Goal: Transaction & Acquisition: Purchase product/service

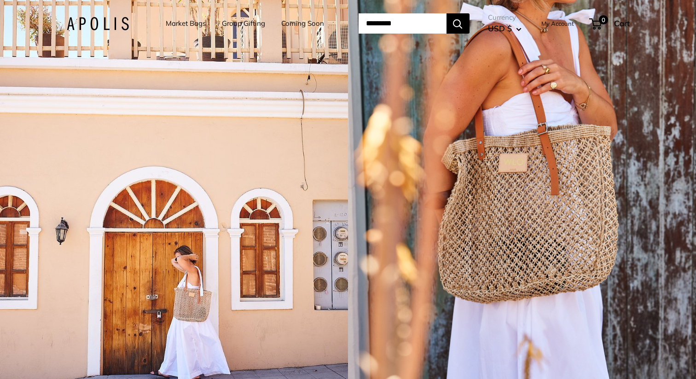
click at [193, 23] on link "Market Bags" at bounding box center [186, 23] width 40 height 13
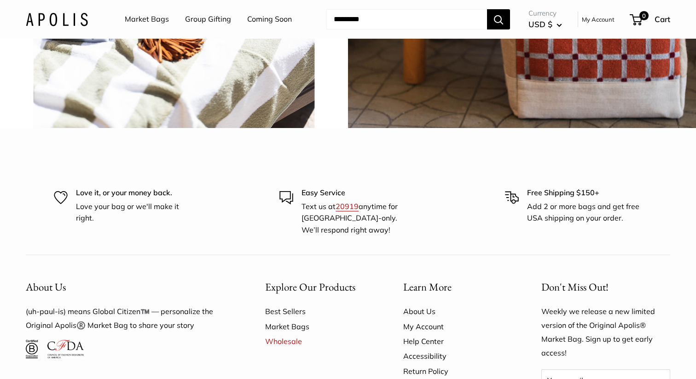
scroll to position [2364, 0]
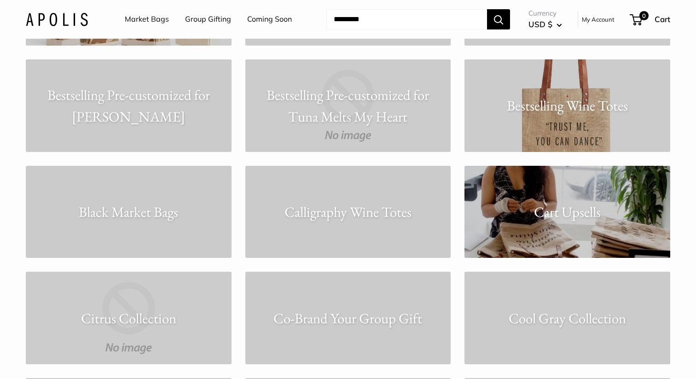
scroll to position [1661, 0]
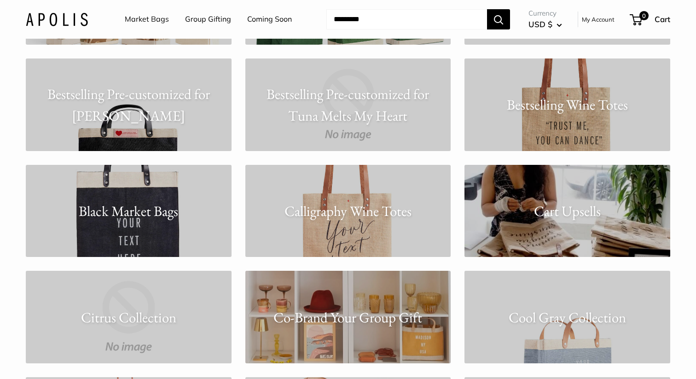
click at [188, 220] on p "Black Market Bags" at bounding box center [129, 211] width 206 height 22
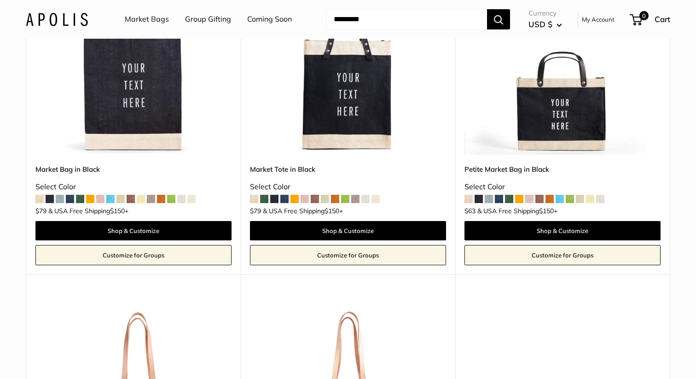
scroll to position [195, 0]
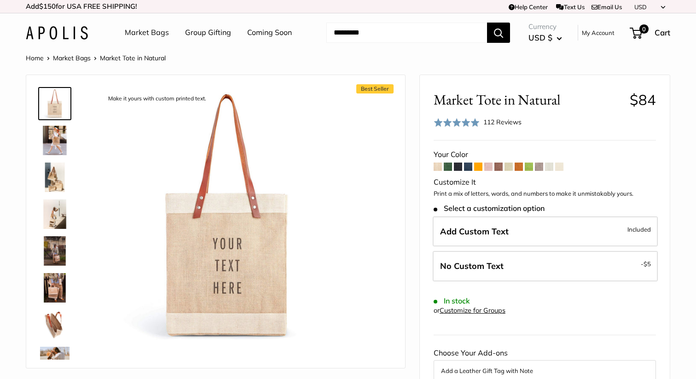
click at [47, 285] on img at bounding box center [54, 287] width 29 height 29
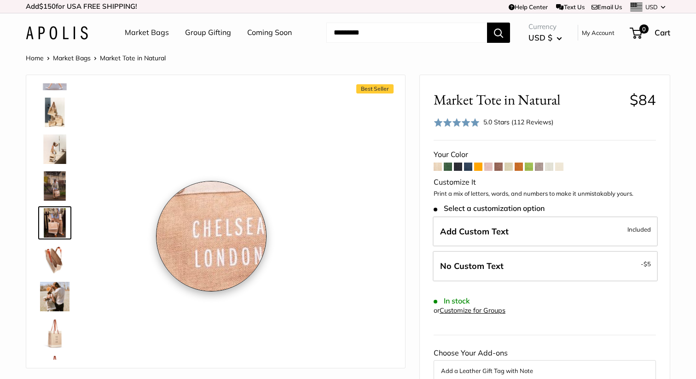
scroll to position [65, 0]
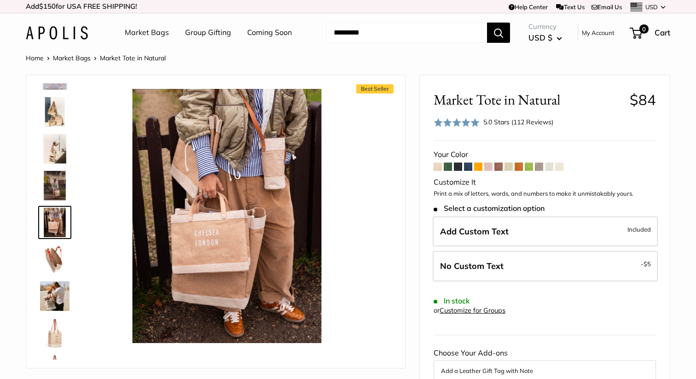
click at [55, 300] on img at bounding box center [54, 295] width 29 height 29
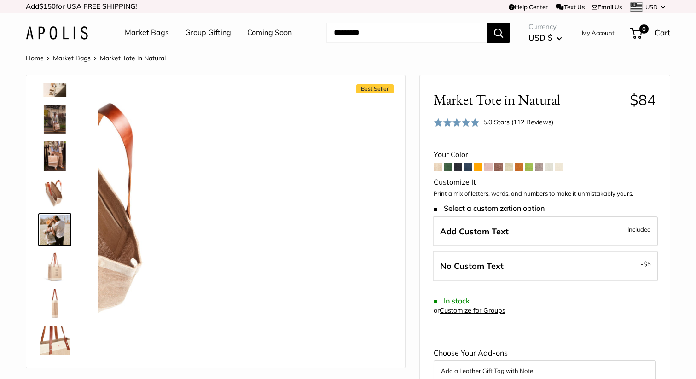
scroll to position [139, 0]
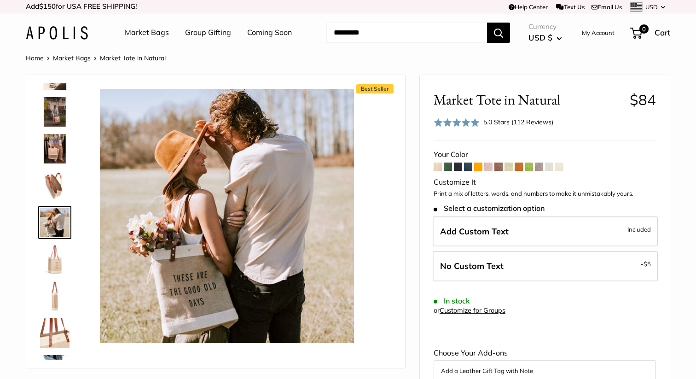
click at [56, 338] on img at bounding box center [54, 332] width 29 height 29
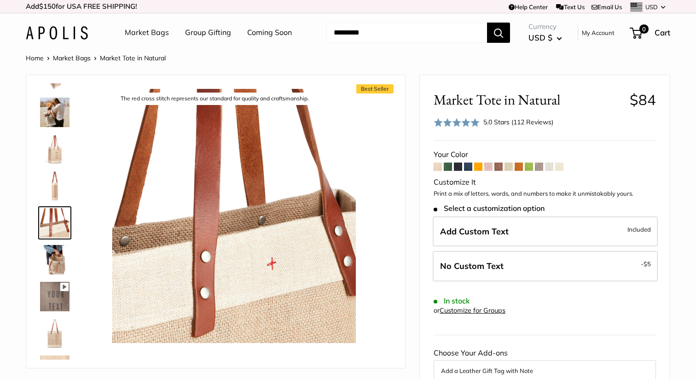
scroll to position [250, 0]
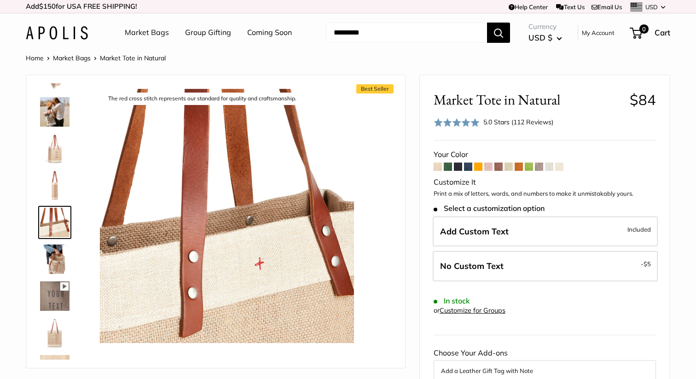
click at [457, 165] on span at bounding box center [458, 167] width 8 height 8
